Goal: Task Accomplishment & Management: Complete application form

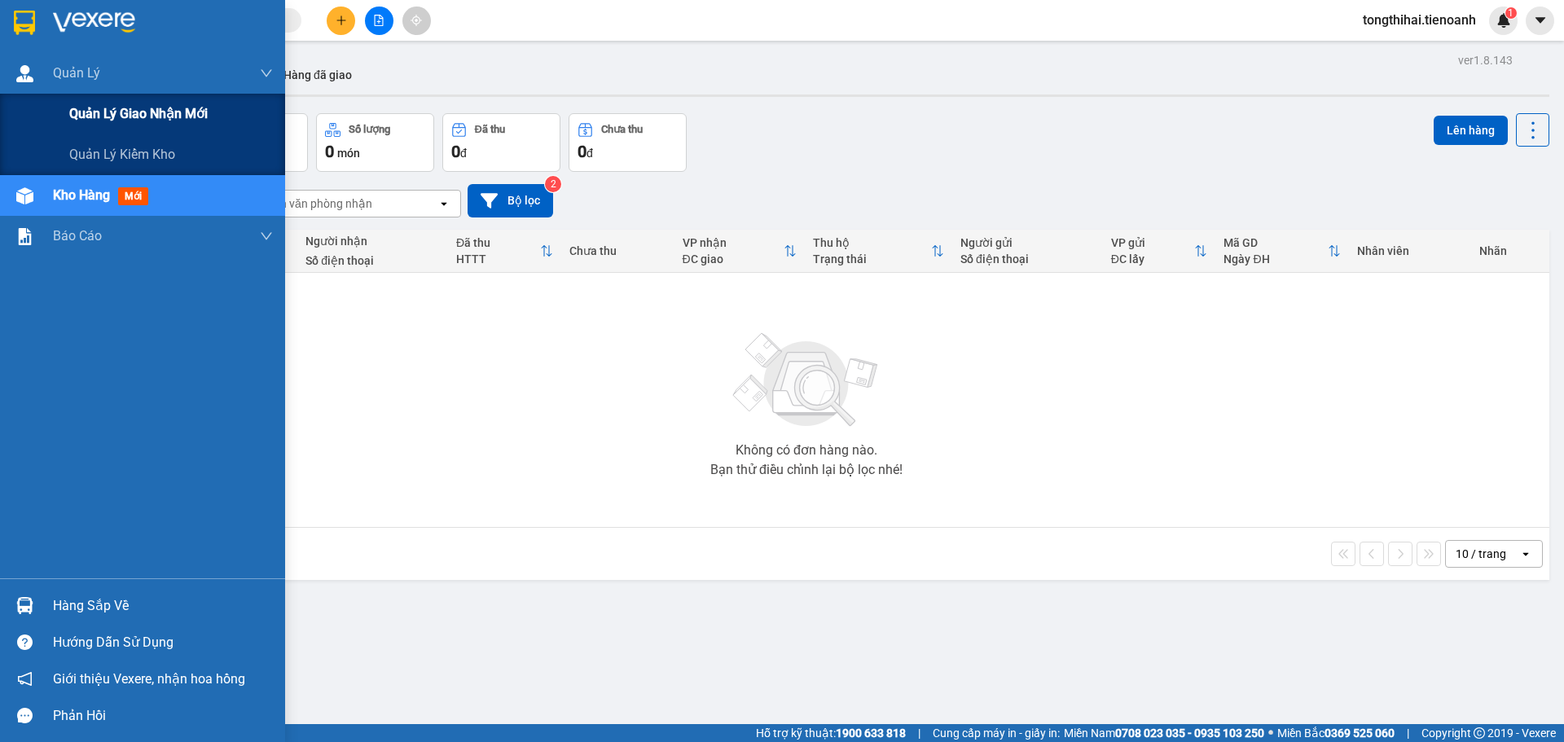
click at [127, 115] on span "Quản lý giao nhận mới" at bounding box center [138, 113] width 139 height 20
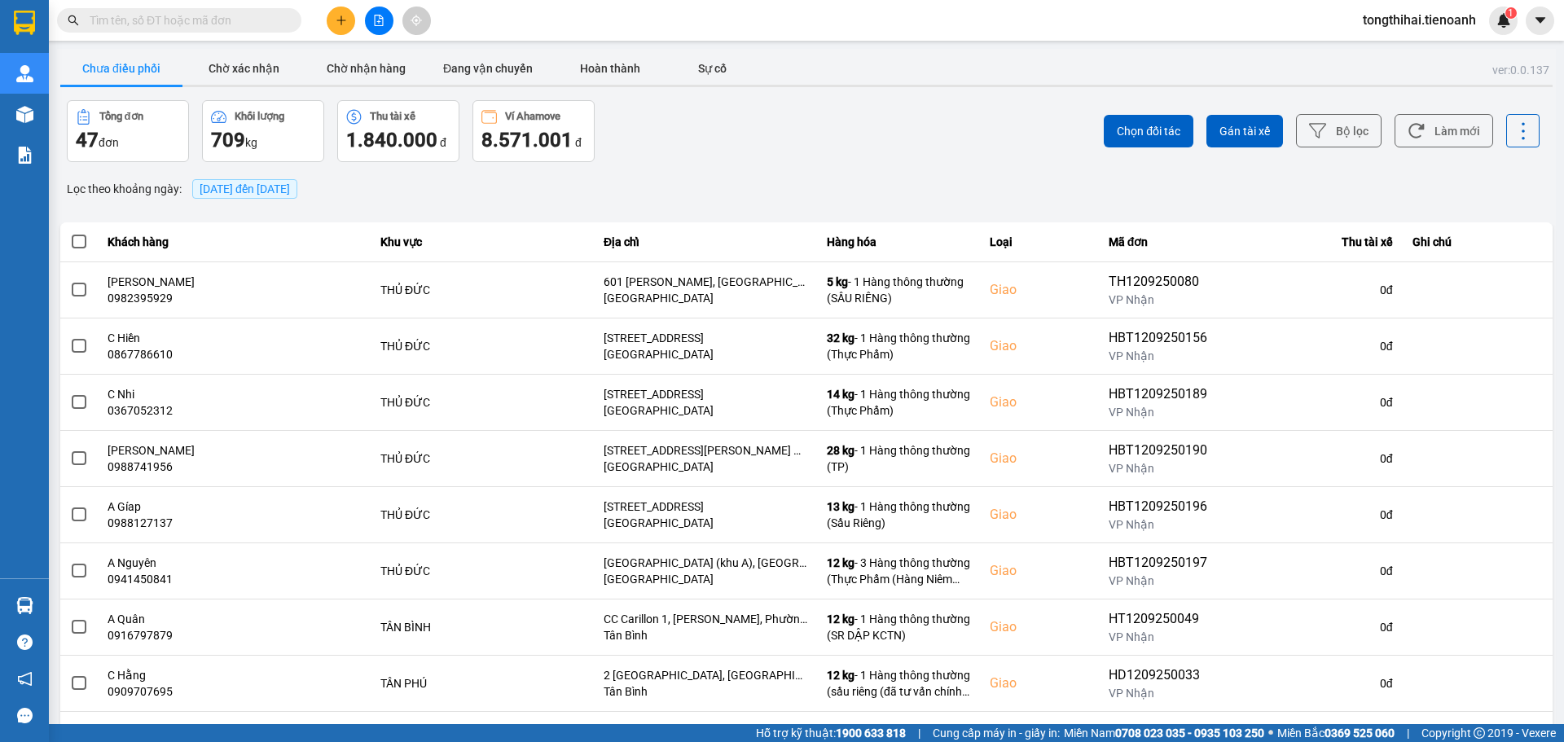
click at [128, 26] on input "text" at bounding box center [186, 20] width 192 height 18
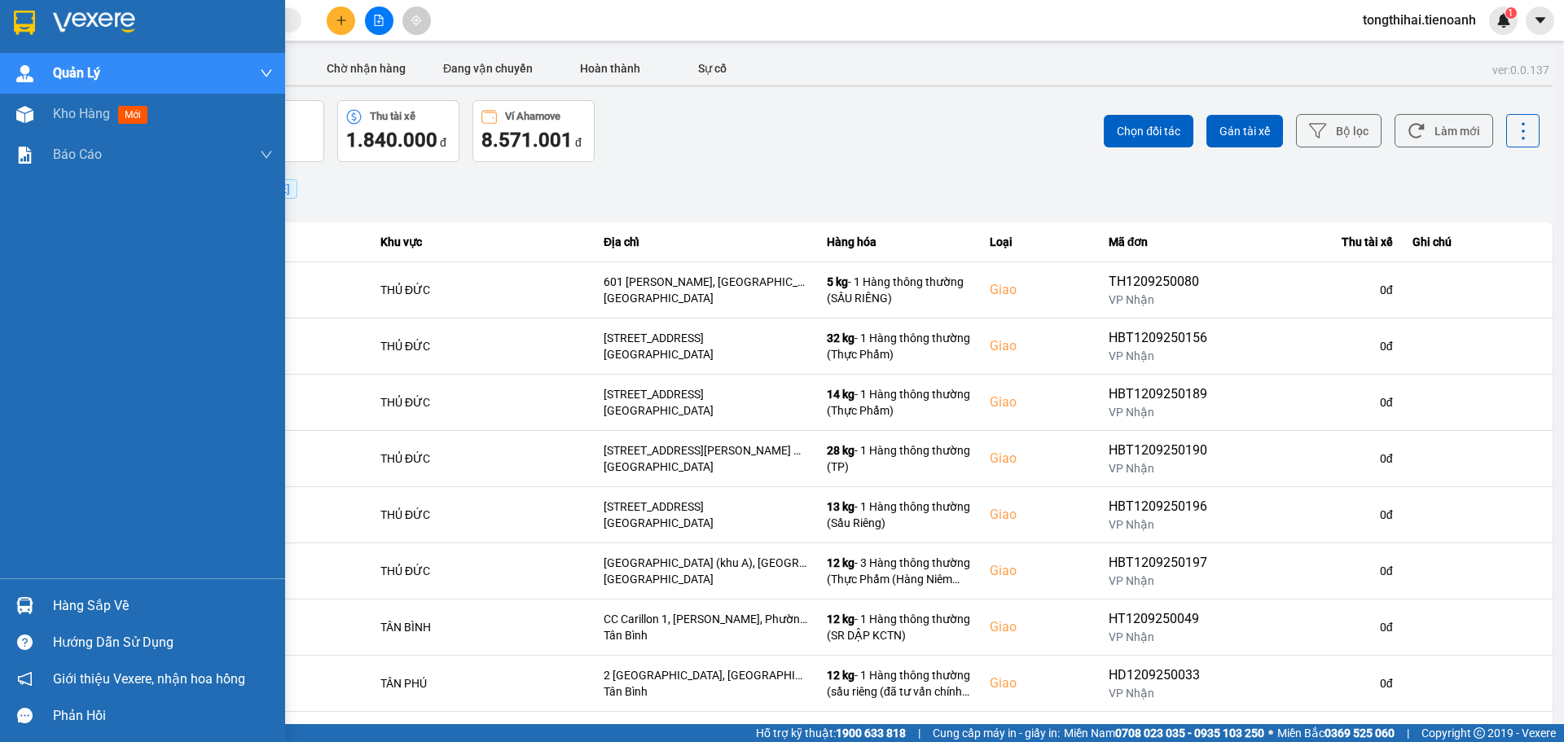
paste input "AS1109250036"
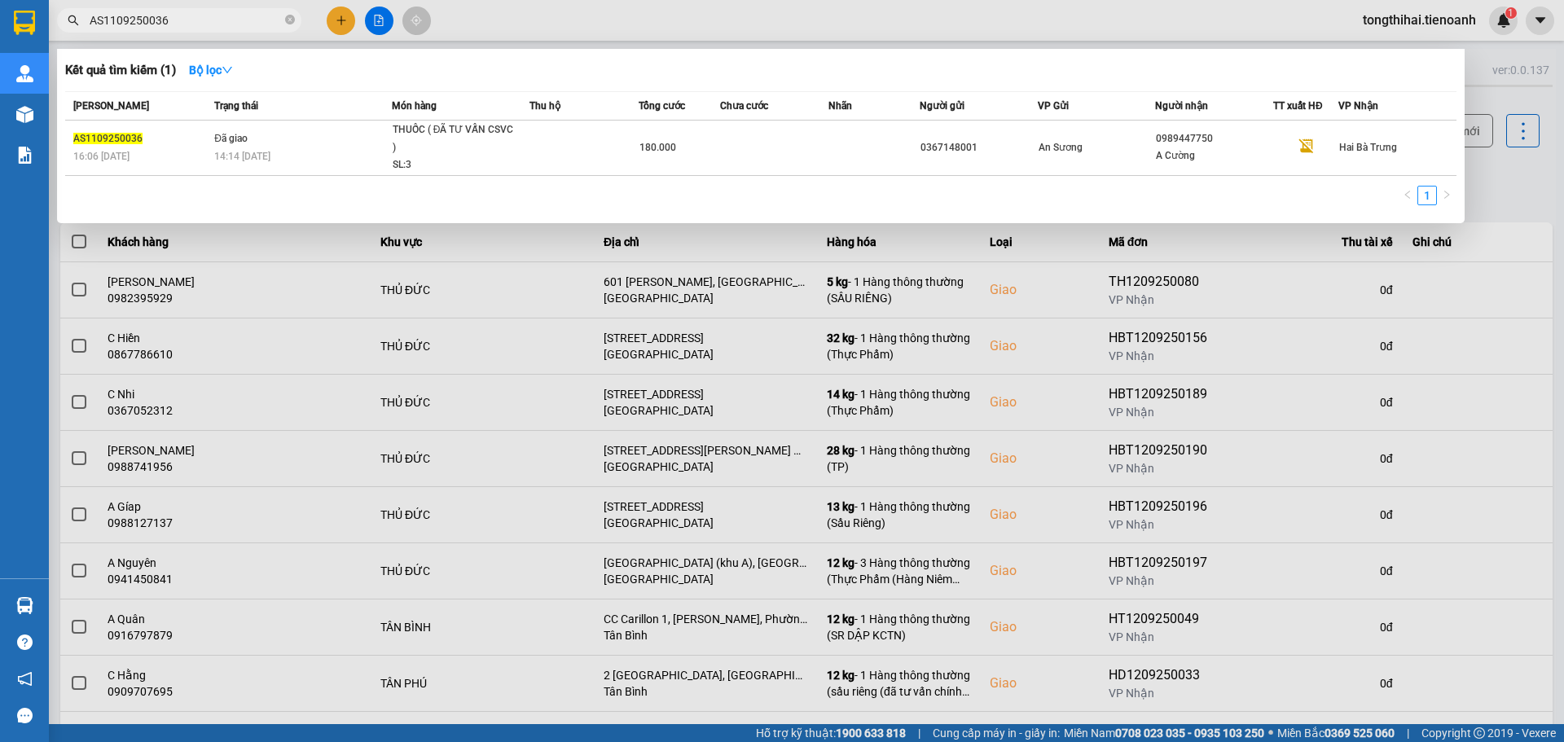
type input "AS1109250036"
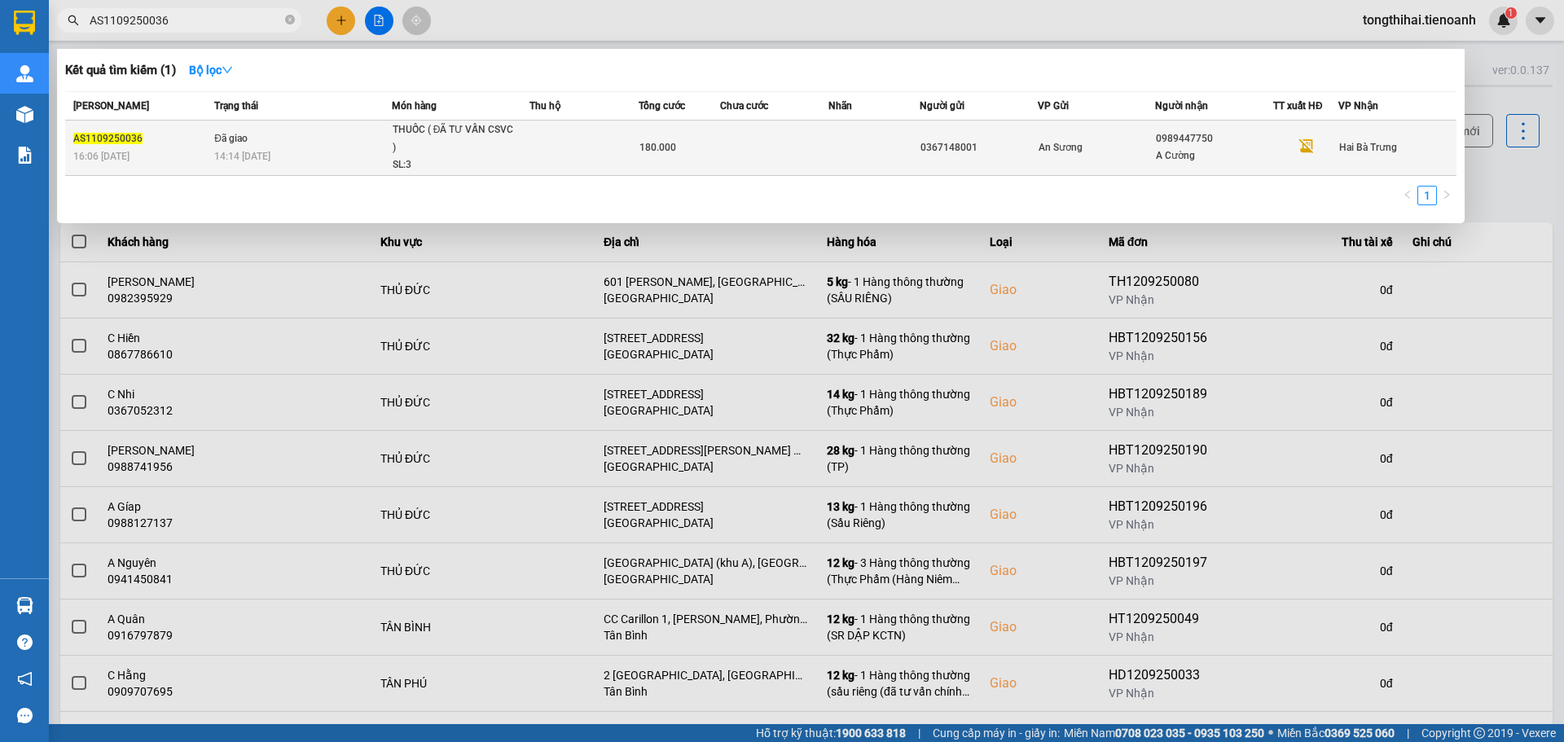
click at [550, 156] on td at bounding box center [584, 148] width 109 height 55
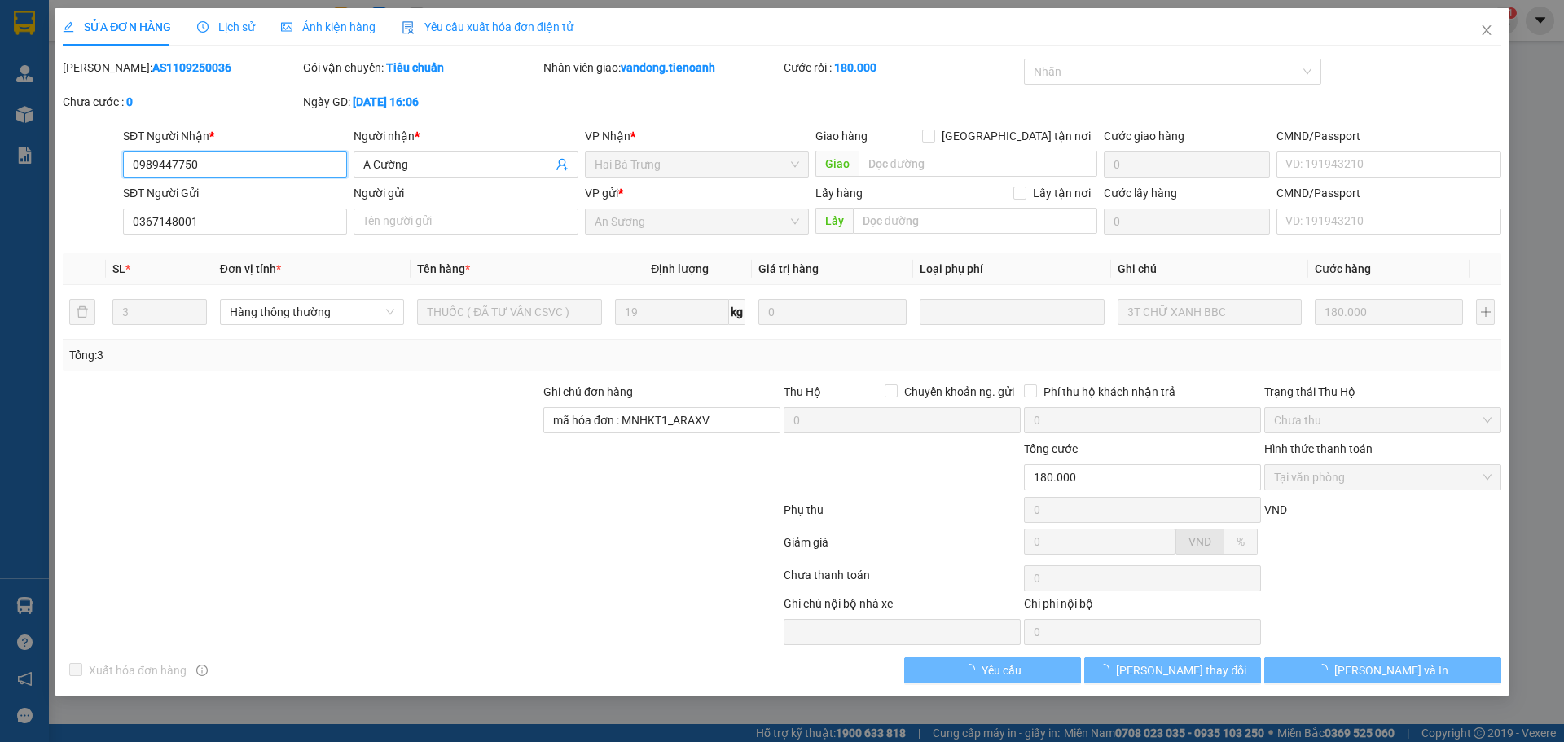
type input "0989447750"
type input "A Cường"
type input "0367148001"
type input "mã hóa đơn : MNHKT1_ARAXV"
type input "180.000"
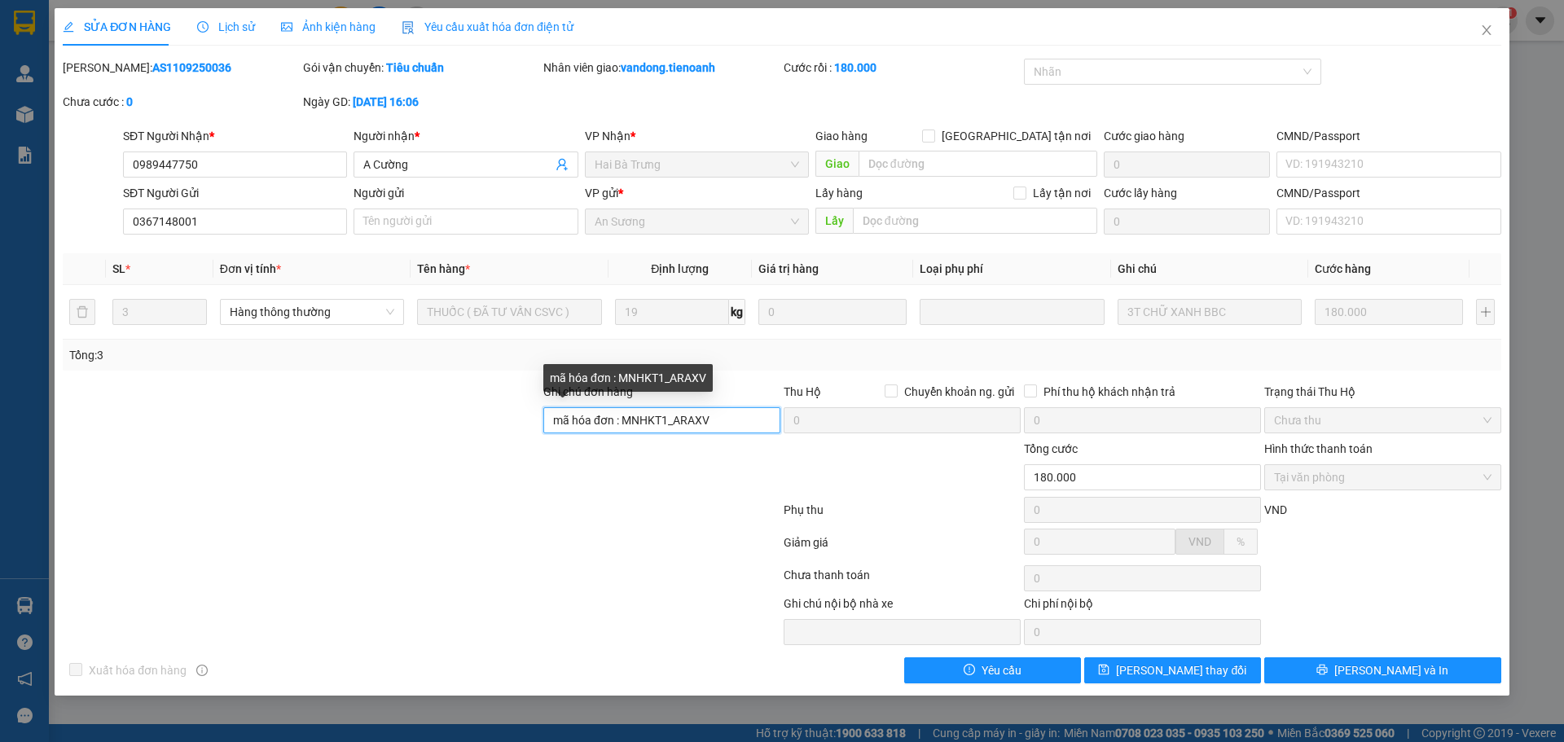
click at [690, 421] on input "mã hóa đơn : MNHKT1_ARAXV" at bounding box center [661, 420] width 237 height 26
drag, startPoint x: 730, startPoint y: 420, endPoint x: 625, endPoint y: 420, distance: 105.1
click at [625, 420] on input "mã hóa đơn : MNHKT1_ARAXV" at bounding box center [661, 420] width 237 height 26
paste input "4RH_T34EV7JA"
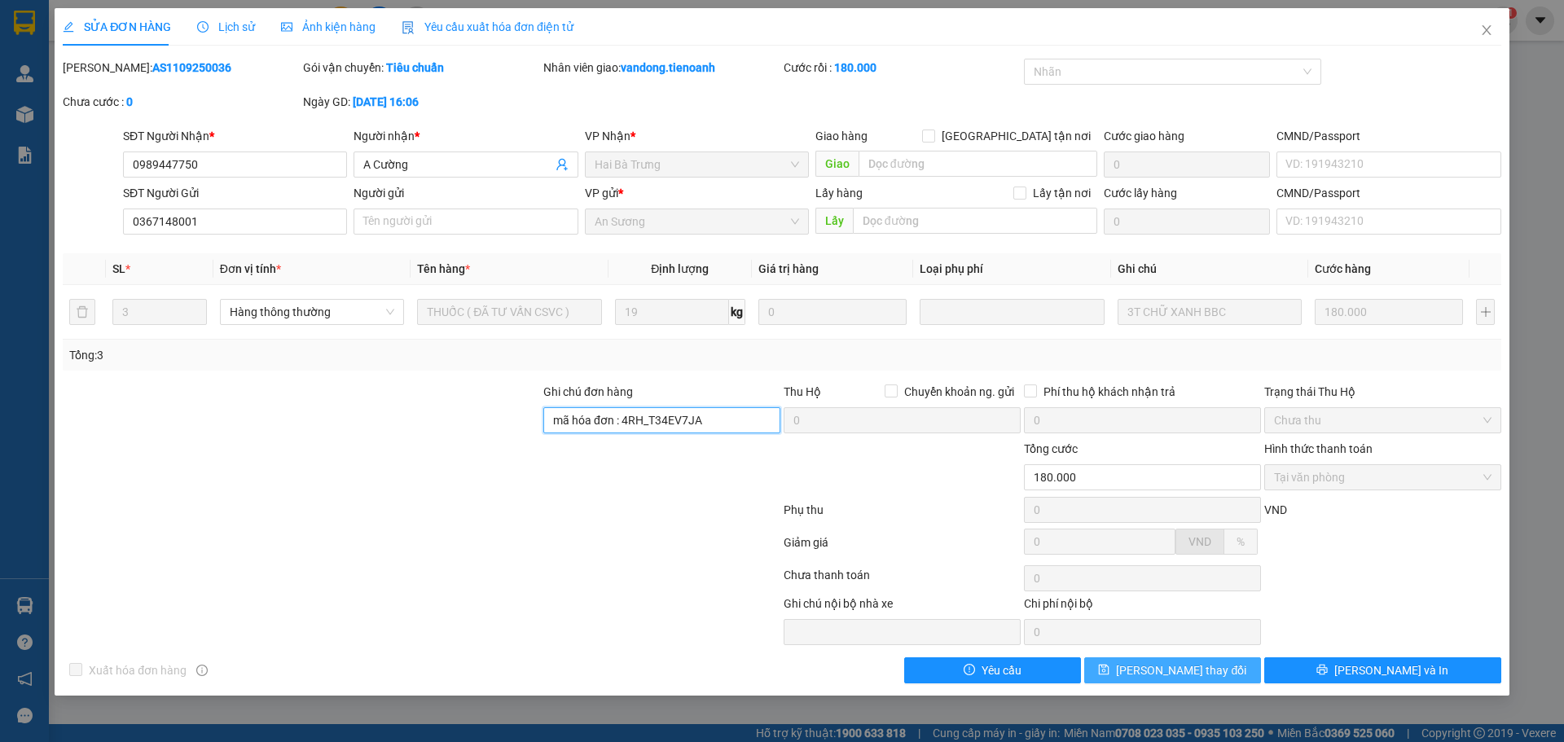
type input "mã hóa đơn : 4RH_T34EV7JA"
click at [1202, 673] on span "[PERSON_NAME] thay đổi" at bounding box center [1181, 671] width 130 height 18
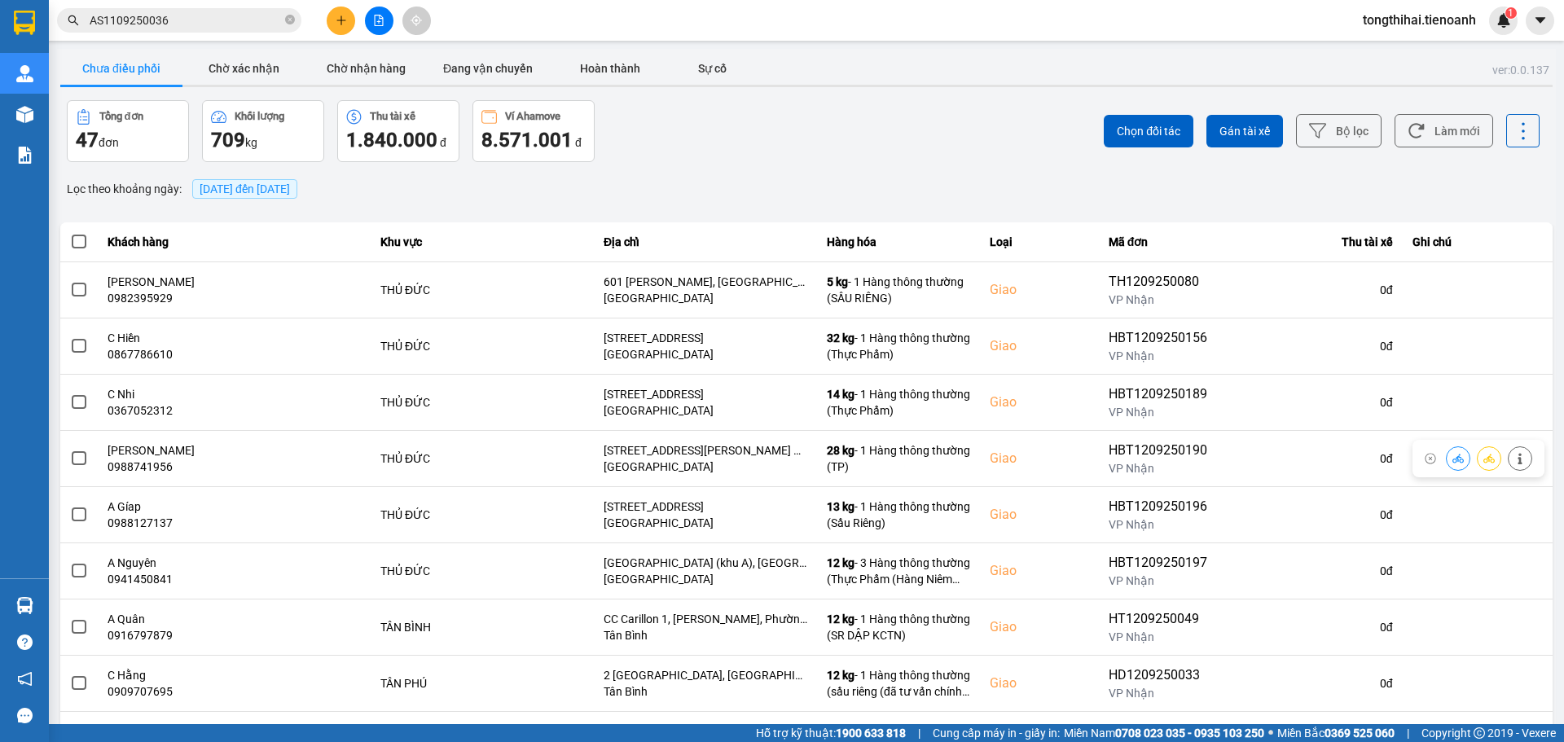
click at [183, 23] on input "AS1109250036" at bounding box center [186, 20] width 192 height 18
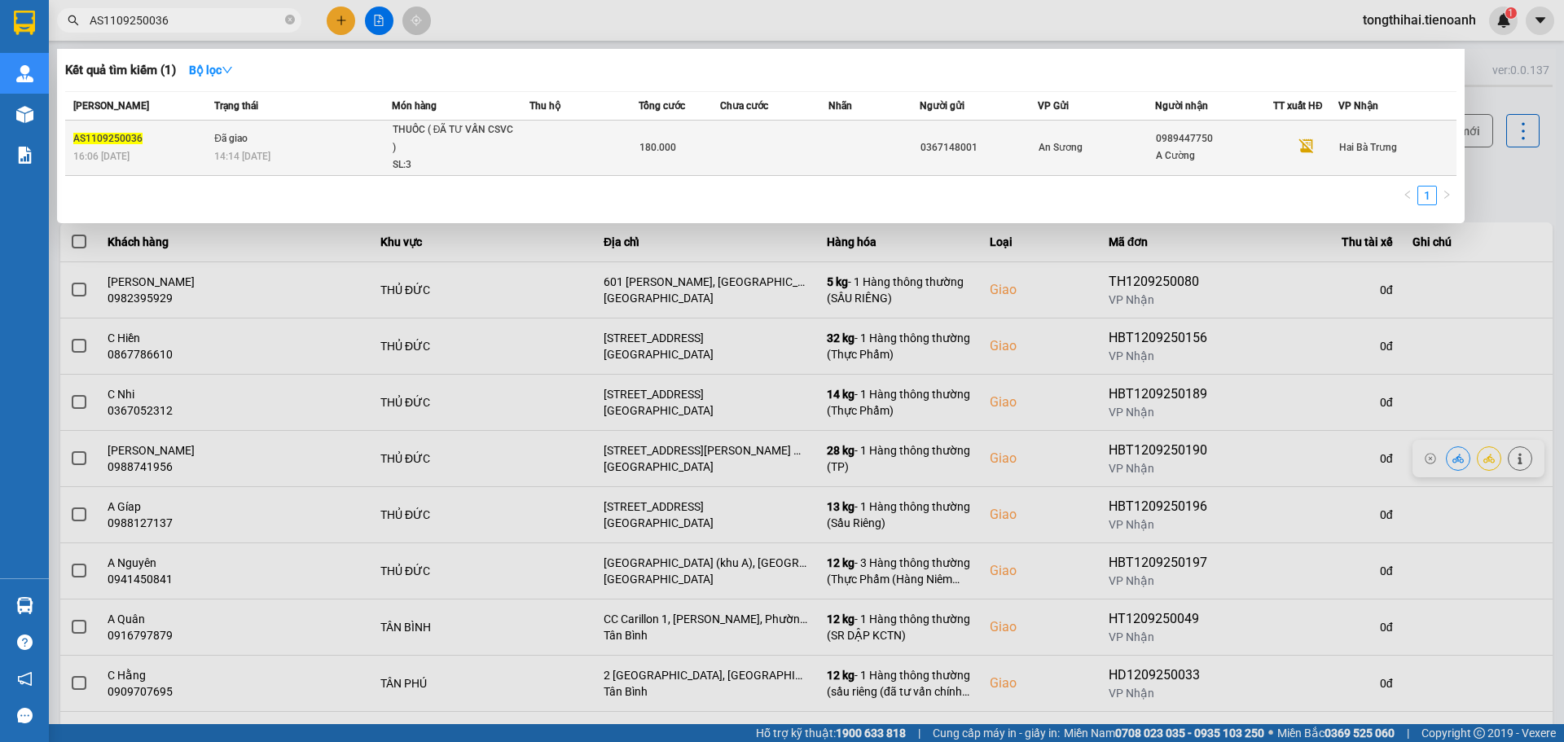
click at [285, 147] on td "Đã giao 14:14 [DATE]" at bounding box center [301, 148] width 182 height 55
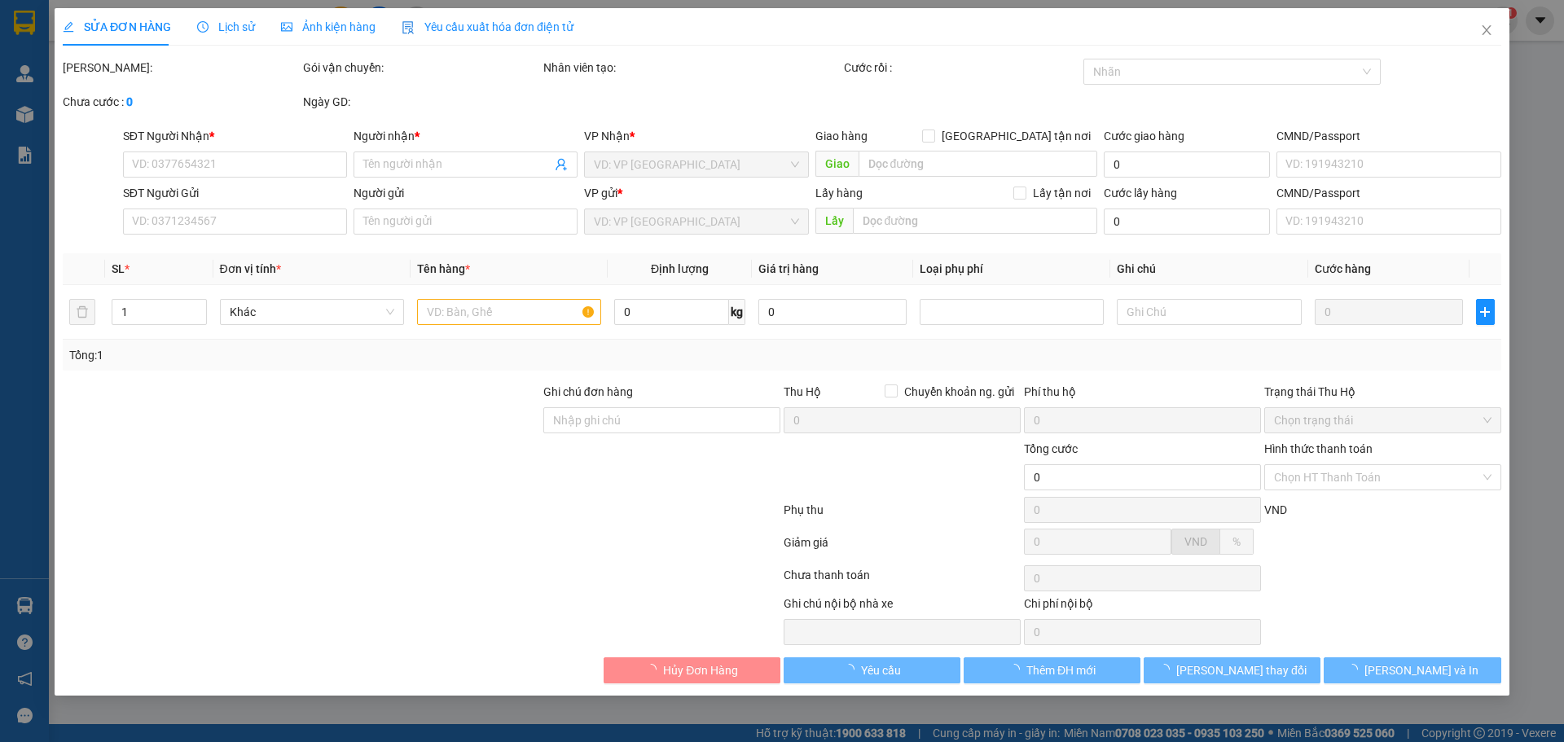
type input "0989447750"
type input "A Cường"
type input "0367148001"
type input "mã hóa đơn : 4RH_T34EV7JA"
type input "180.000"
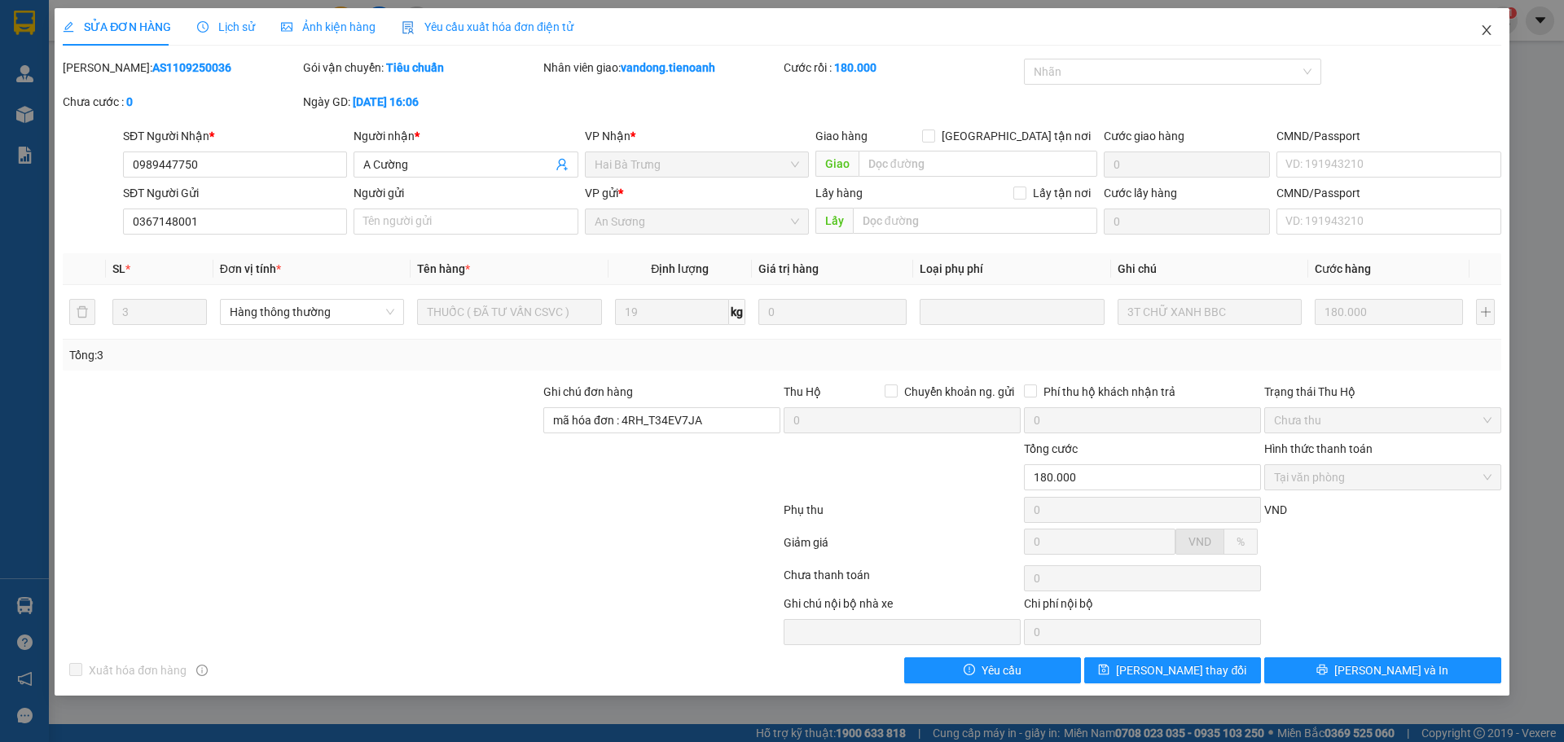
click at [1493, 30] on icon "close" at bounding box center [1486, 30] width 13 height 13
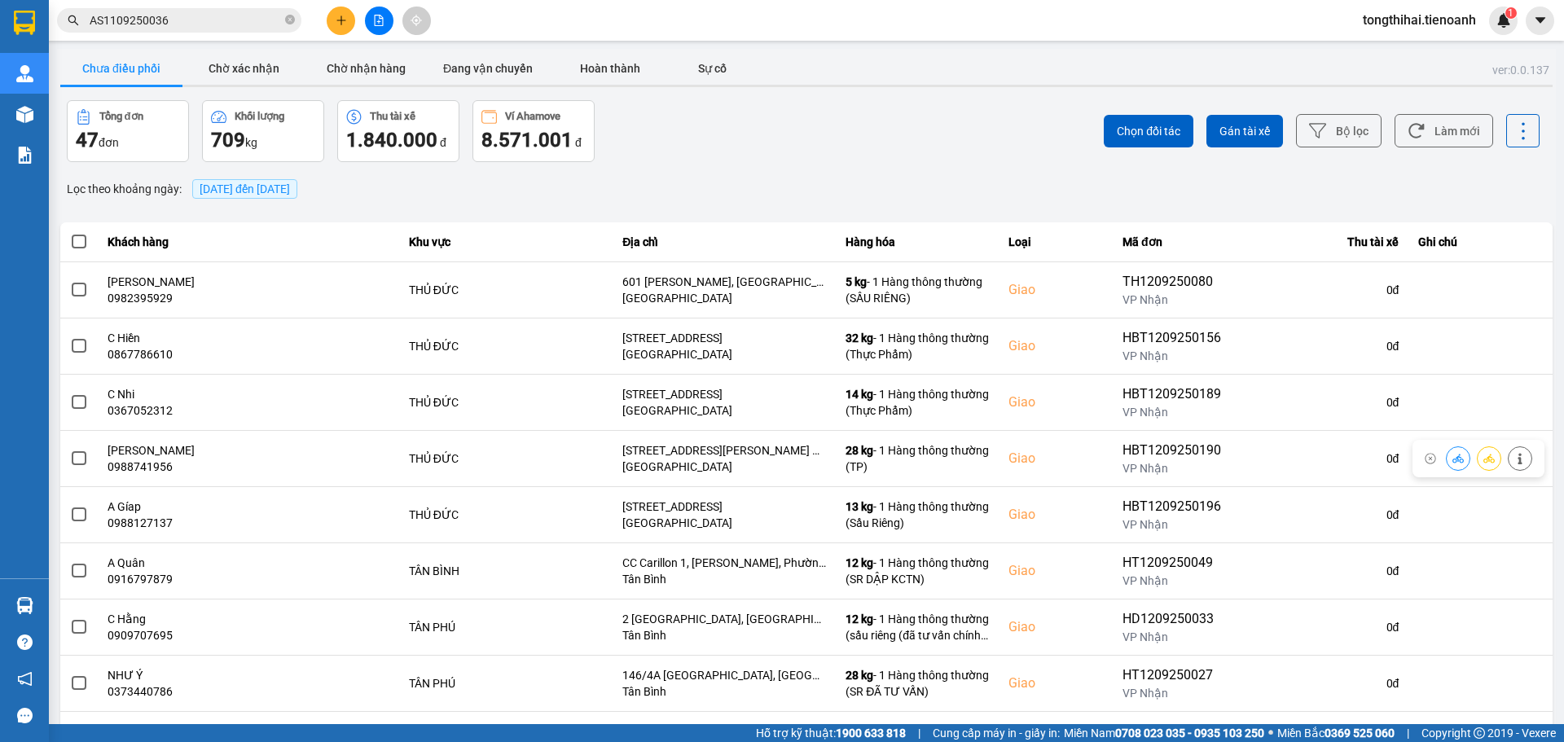
click at [211, 28] on input "AS1109250036" at bounding box center [186, 20] width 192 height 18
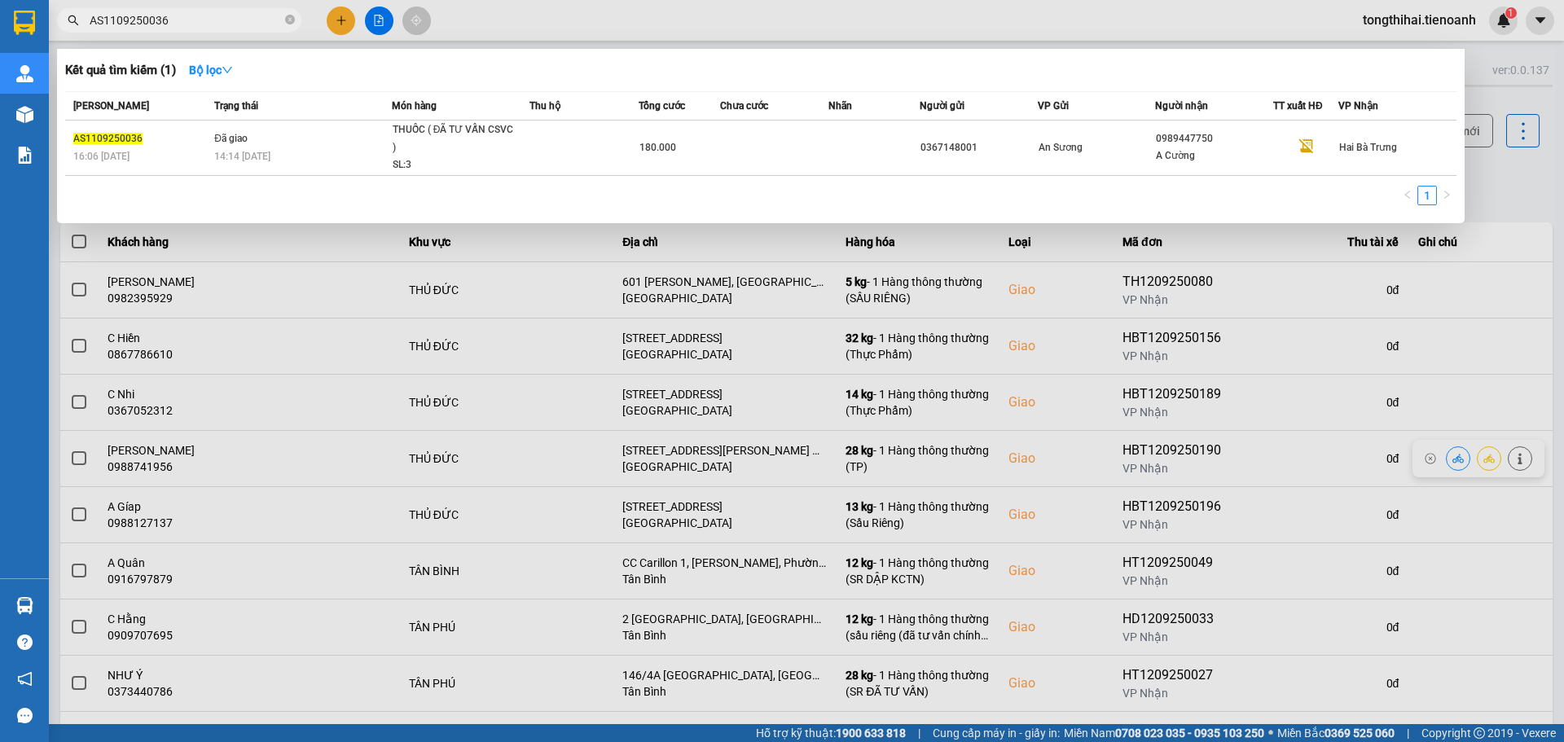
drag, startPoint x: 127, startPoint y: 16, endPoint x: 72, endPoint y: 17, distance: 55.4
click at [72, 17] on div "AS1109250036" at bounding box center [159, 20] width 318 height 24
paste input "TB1109250185"
type input "TB1109250185"
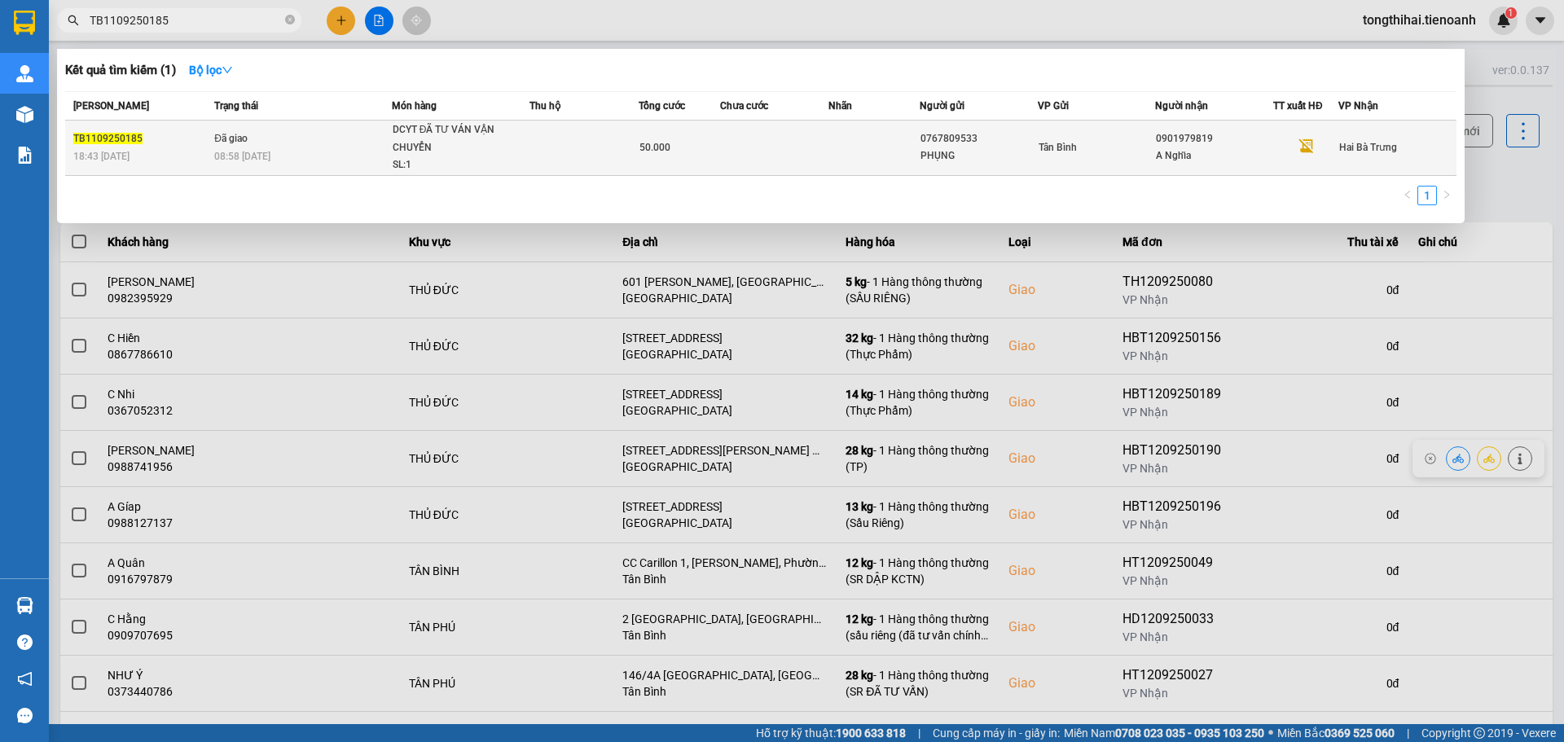
click at [768, 160] on td at bounding box center [774, 148] width 109 height 55
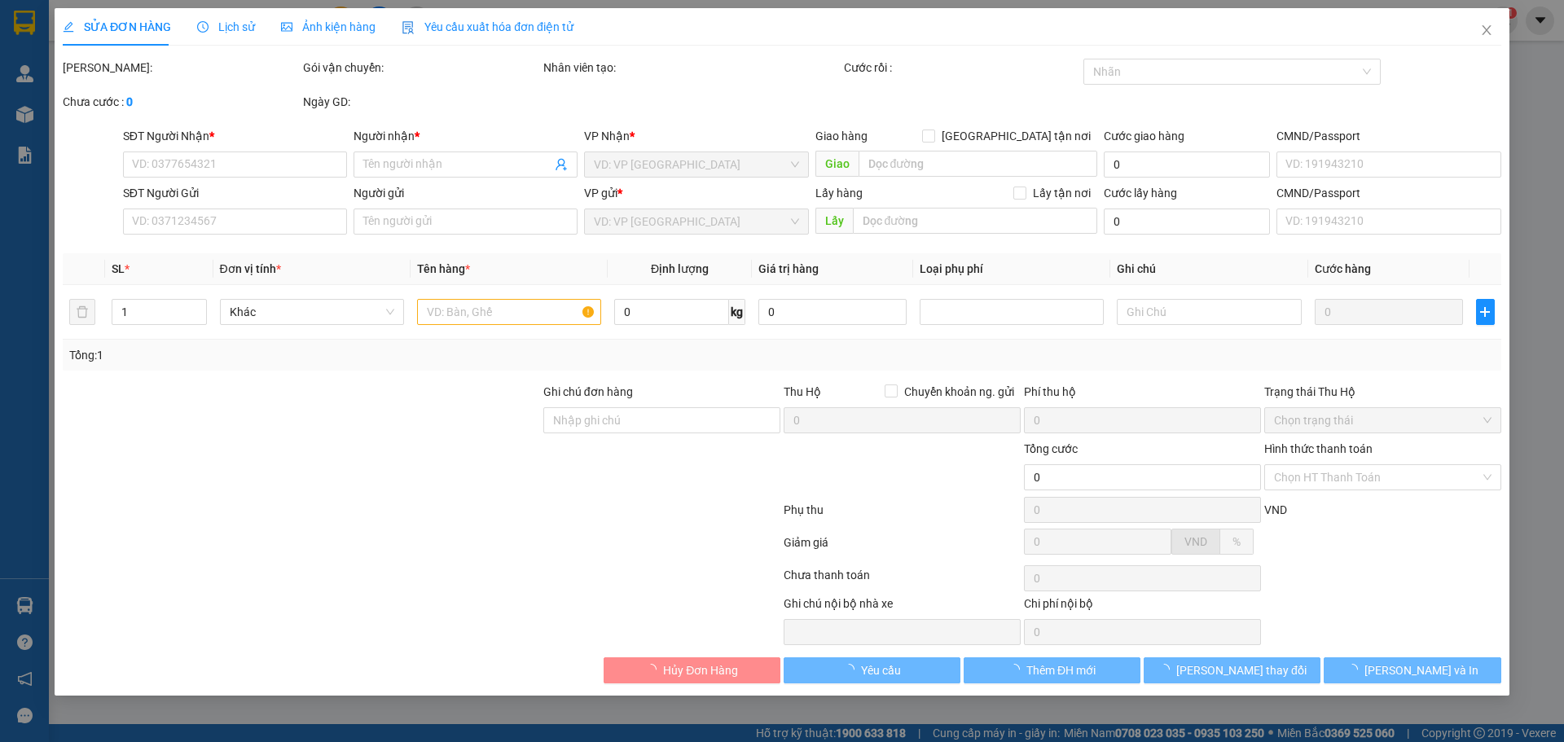
type input "0901979819"
type input "A Nghĩa"
type input "0767809533"
type input "PHỤNG"
type input "50.000"
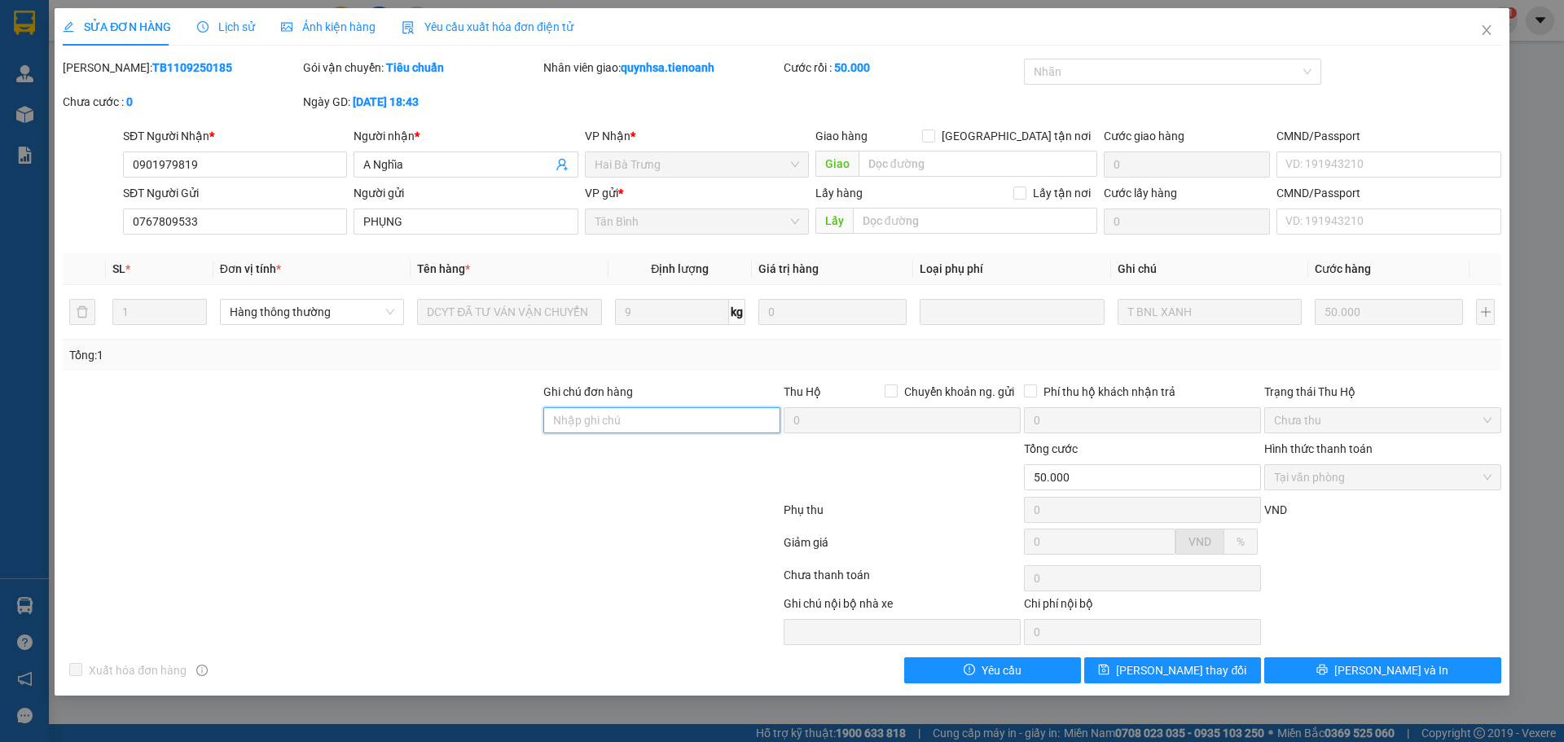
click at [609, 420] on input "Ghi chú đơn hàng" at bounding box center [661, 420] width 237 height 26
paste input "0NHPTVGB0DR9"
type input "mã hóa đơn: 0NHPTVGB0DR9"
click at [1190, 661] on button "[PERSON_NAME] thay đổi" at bounding box center [1172, 671] width 177 height 26
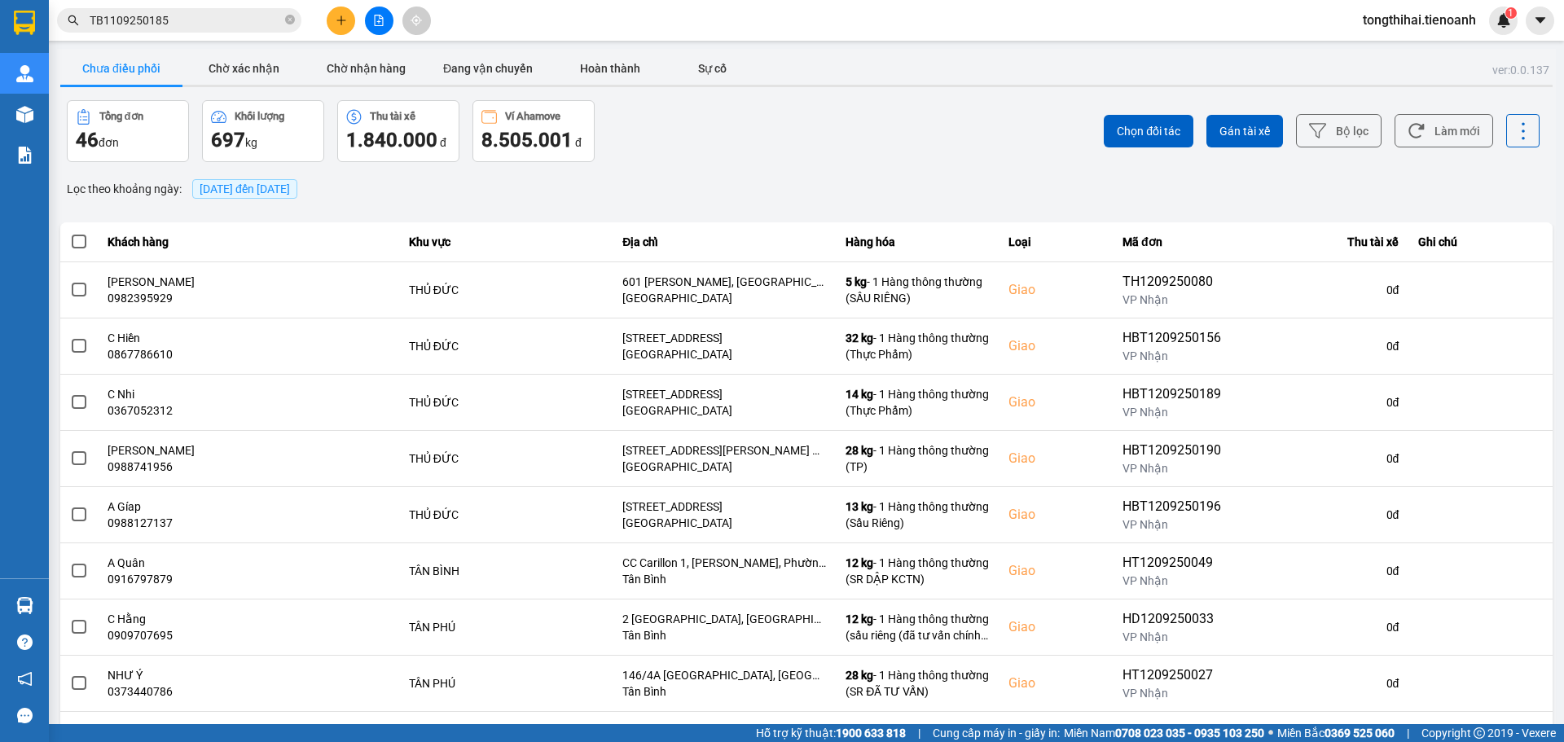
click at [174, 19] on input "TB1109250185" at bounding box center [186, 20] width 192 height 18
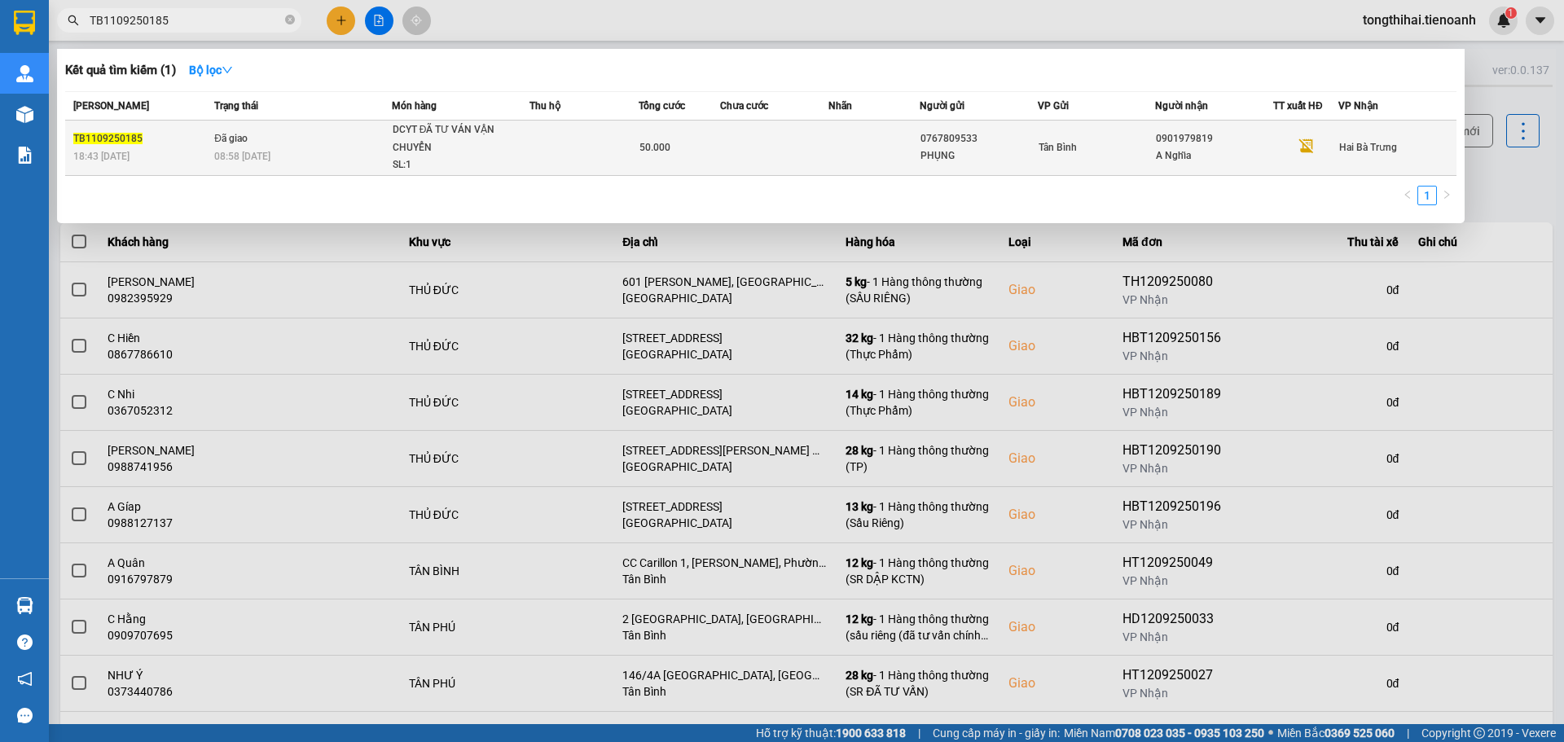
click at [215, 139] on span "Đã giao" at bounding box center [230, 138] width 33 height 11
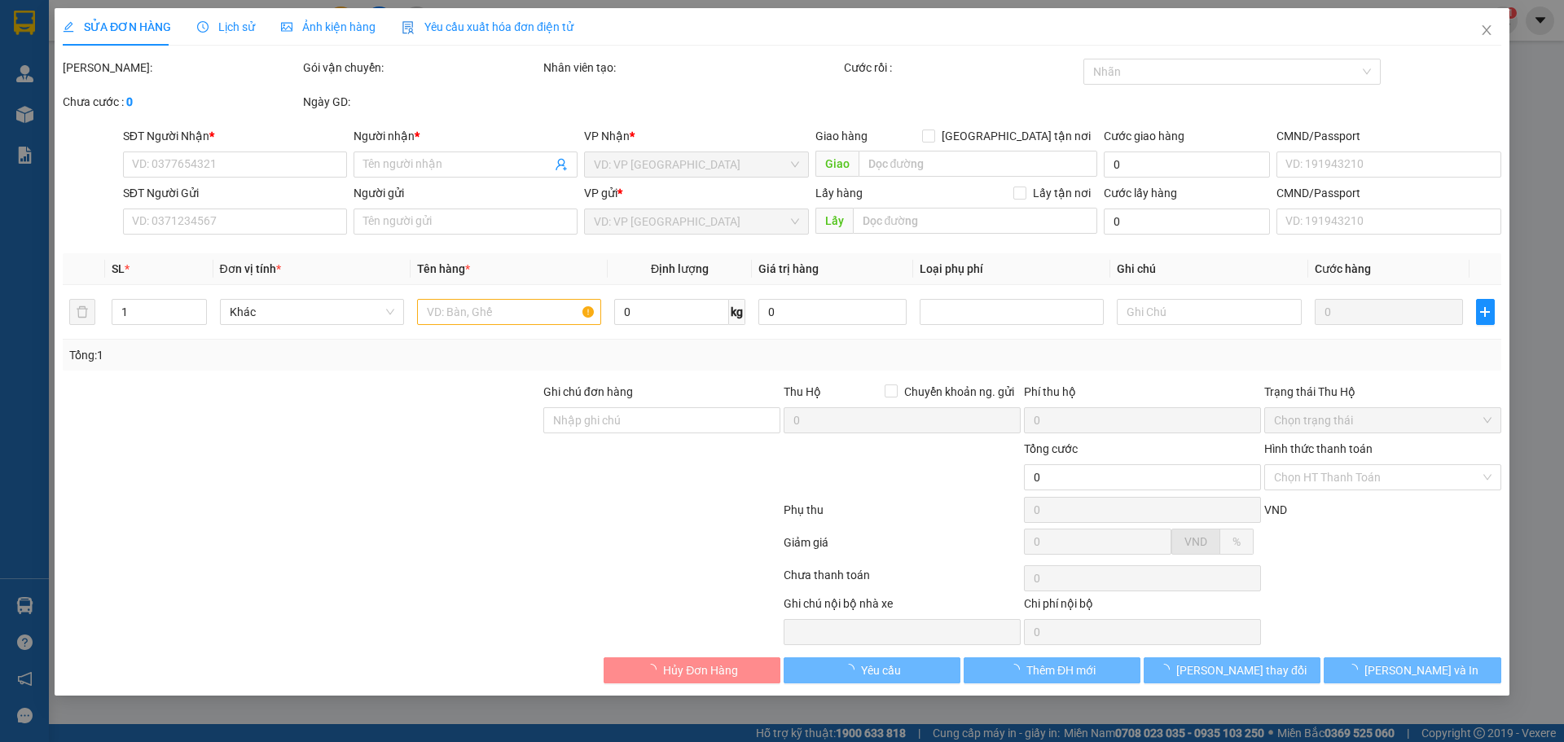
type input "0901979819"
type input "A Nghĩa"
type input "0767809533"
type input "PHỤNG"
type input "mã hóa đơn: 0NHPTVGB0DR9"
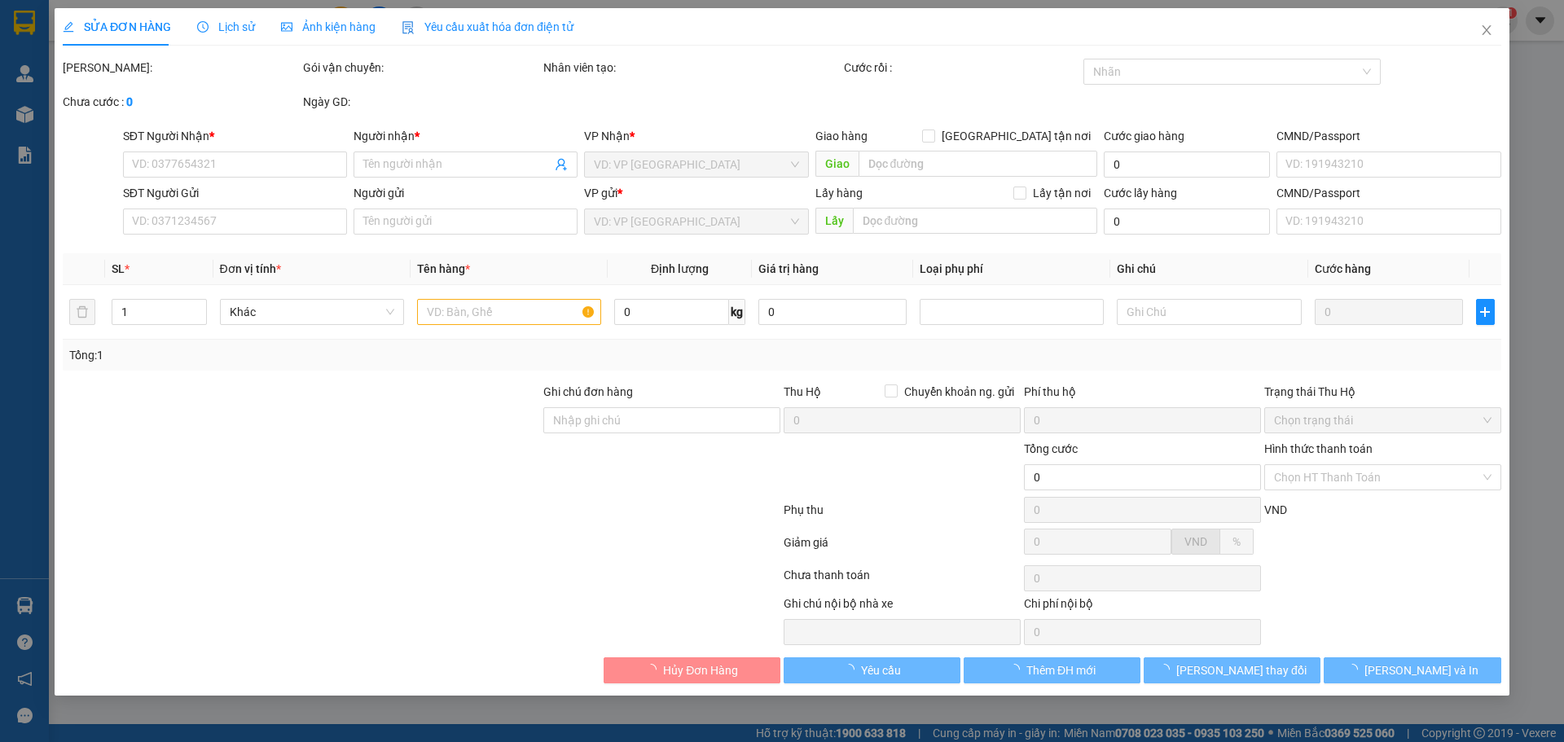
type input "50.000"
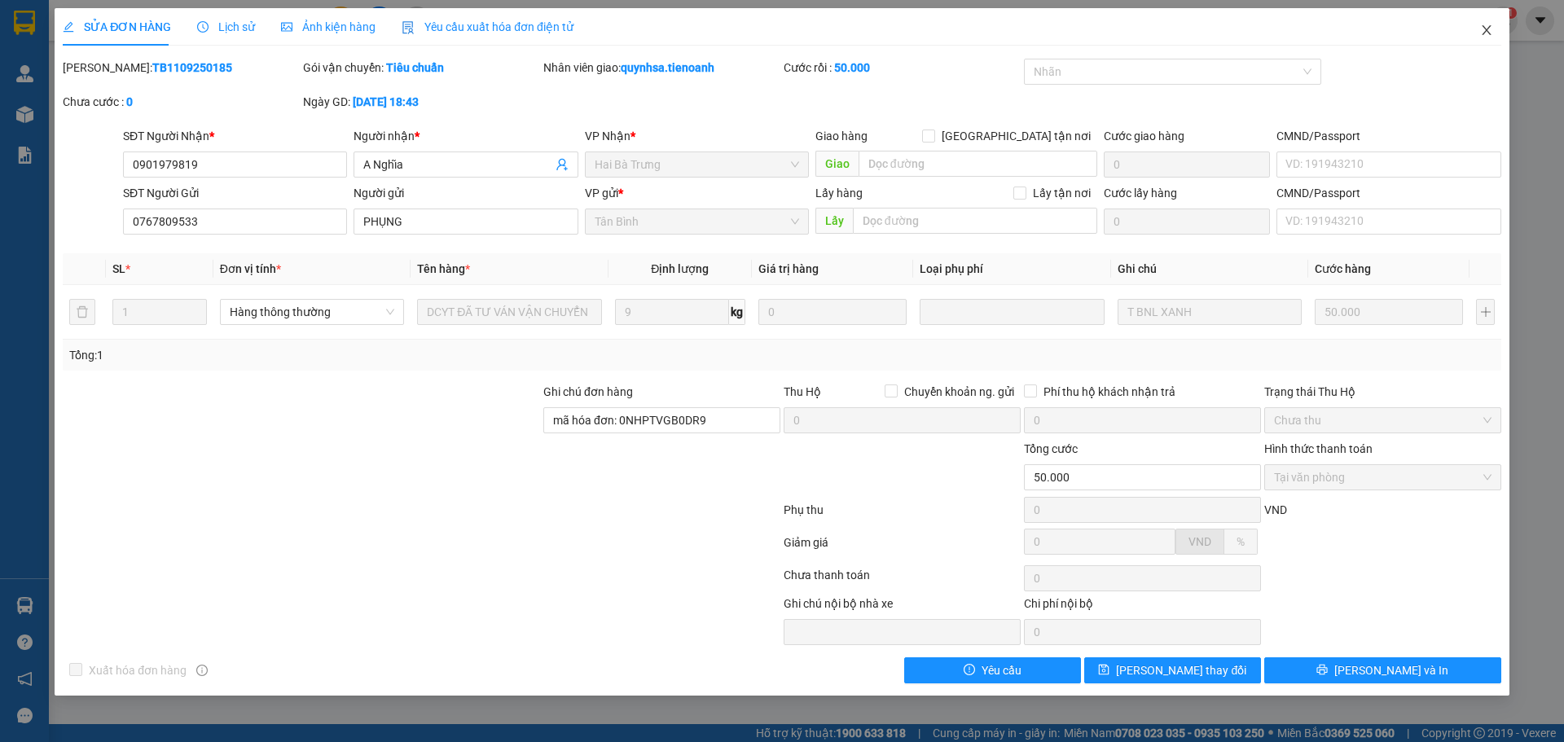
click at [1487, 28] on icon "close" at bounding box center [1486, 30] width 13 height 13
